Goal: Task Accomplishment & Management: Complete application form

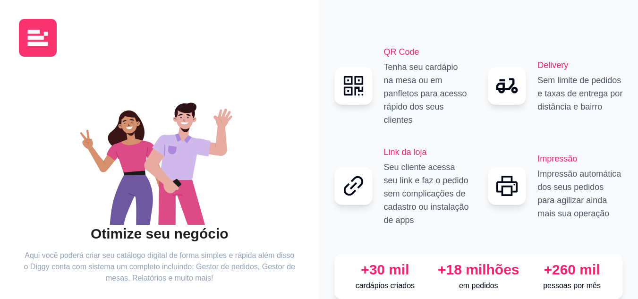
scroll to position [60, 0]
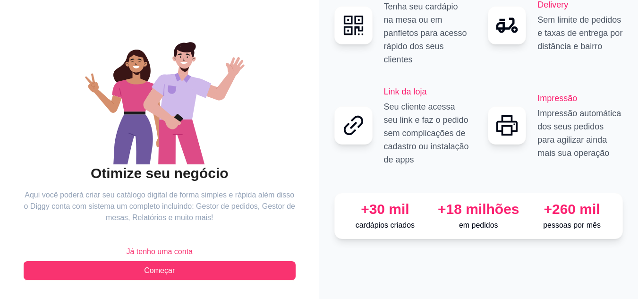
click at [182, 253] on span "Já tenho uma conta" at bounding box center [159, 251] width 67 height 11
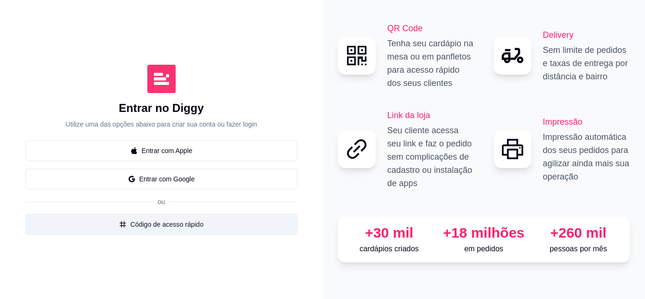
click at [204, 219] on button "Código de acesso rápido" at bounding box center [162, 224] width 272 height 21
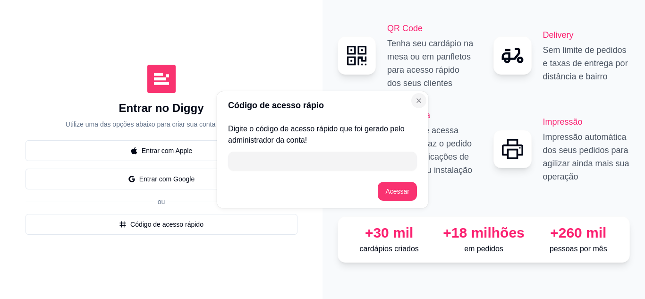
click at [419, 102] on icon "Close" at bounding box center [419, 101] width 8 height 8
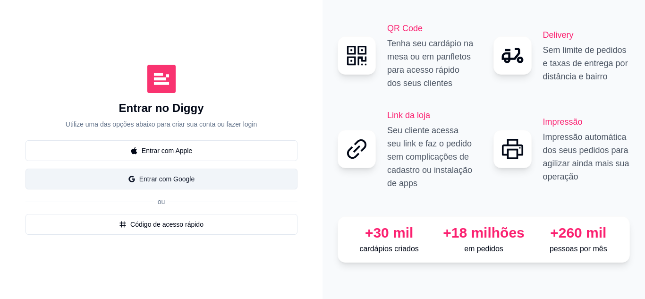
click at [190, 176] on button "Entrar com Google" at bounding box center [162, 179] width 272 height 21
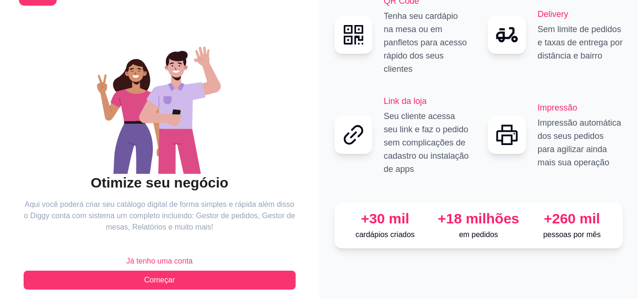
scroll to position [60, 0]
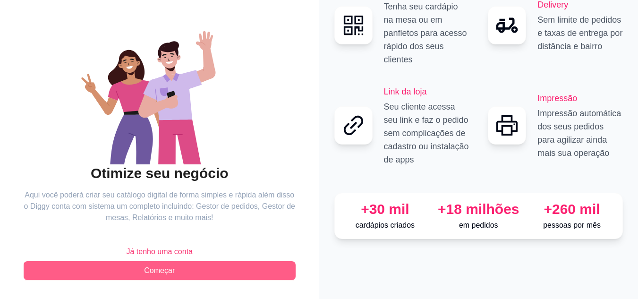
click at [139, 265] on button "Começar" at bounding box center [160, 270] width 272 height 19
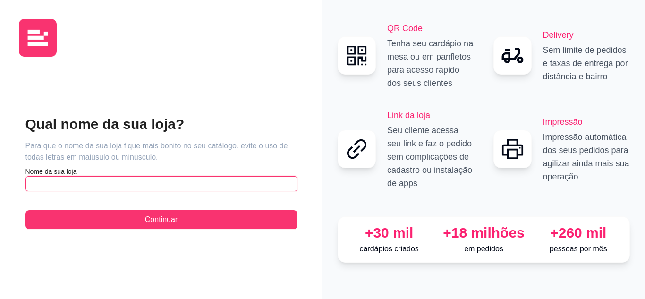
click at [140, 184] on input "text" at bounding box center [162, 183] width 272 height 15
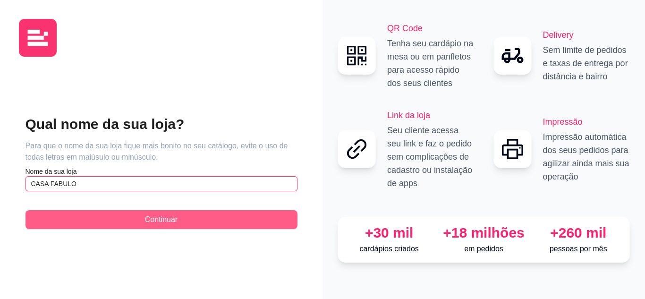
type input "CASA FABULO"
click at [171, 223] on span "Continuar" at bounding box center [161, 219] width 33 height 11
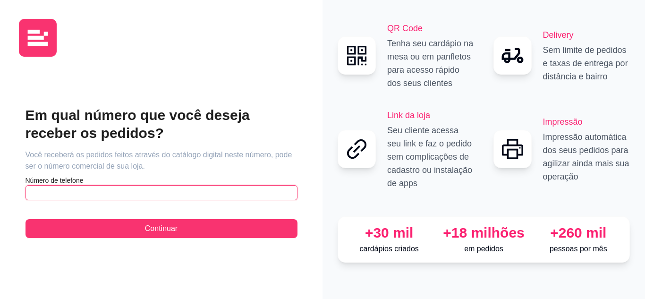
click at [182, 194] on input "text" at bounding box center [162, 192] width 272 height 15
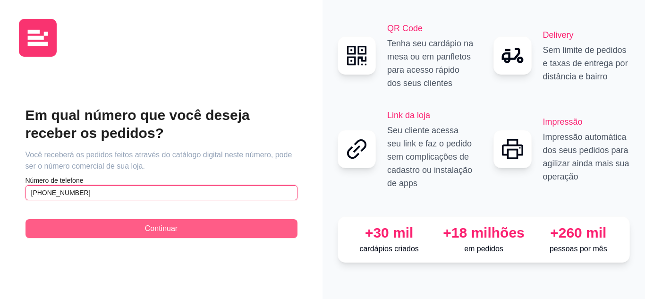
type input "[PHONE_NUMBER]"
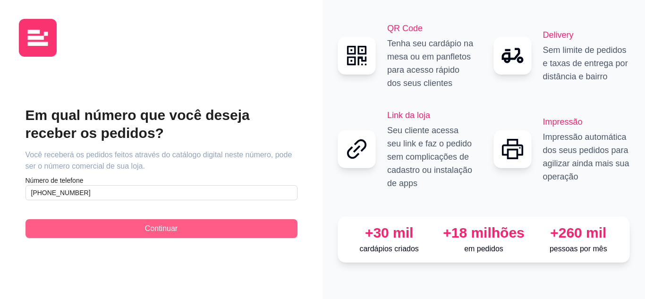
click at [185, 234] on button "Continuar" at bounding box center [162, 228] width 272 height 19
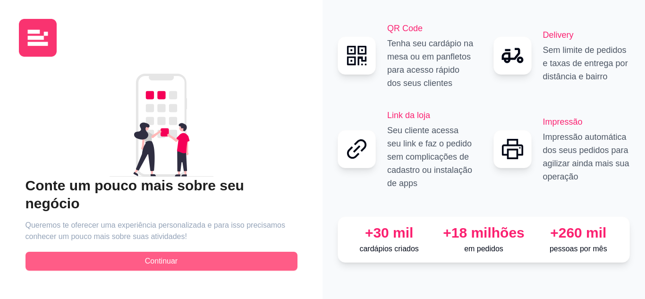
click at [188, 253] on button "Continuar" at bounding box center [162, 261] width 272 height 19
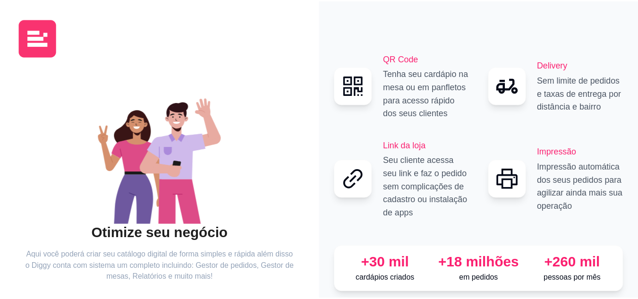
scroll to position [60, 0]
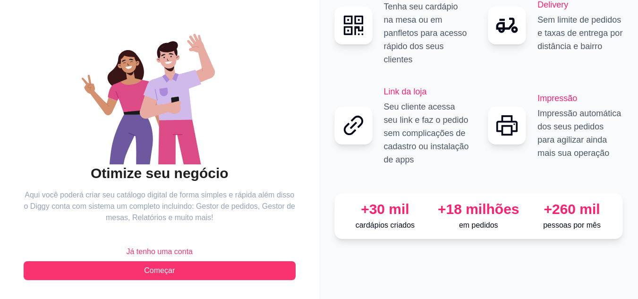
click at [148, 247] on span "Já tenho uma conta" at bounding box center [159, 251] width 67 height 11
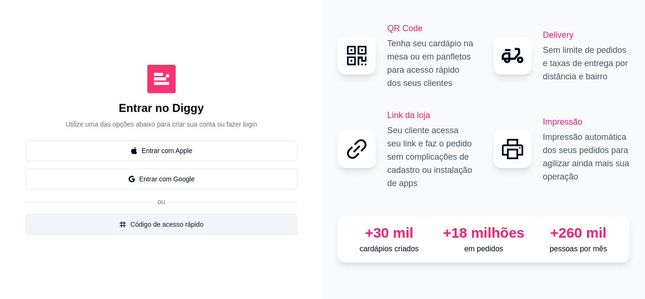
click at [161, 230] on button "Código de acesso rápido" at bounding box center [162, 224] width 272 height 21
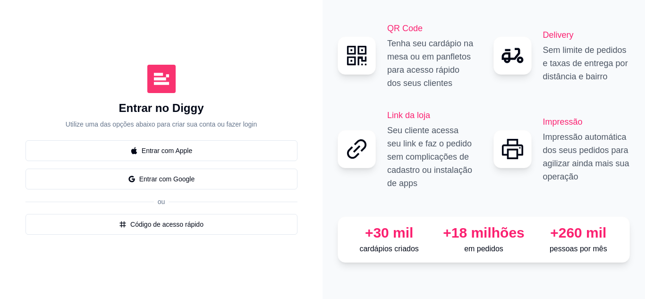
click at [419, 103] on icon "Close" at bounding box center [419, 101] width 8 height 8
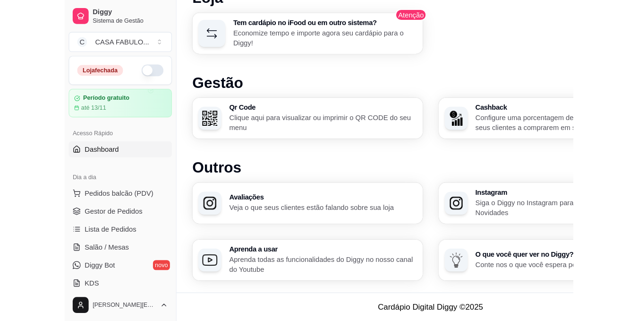
scroll to position [635, 0]
